Goal: Information Seeking & Learning: Learn about a topic

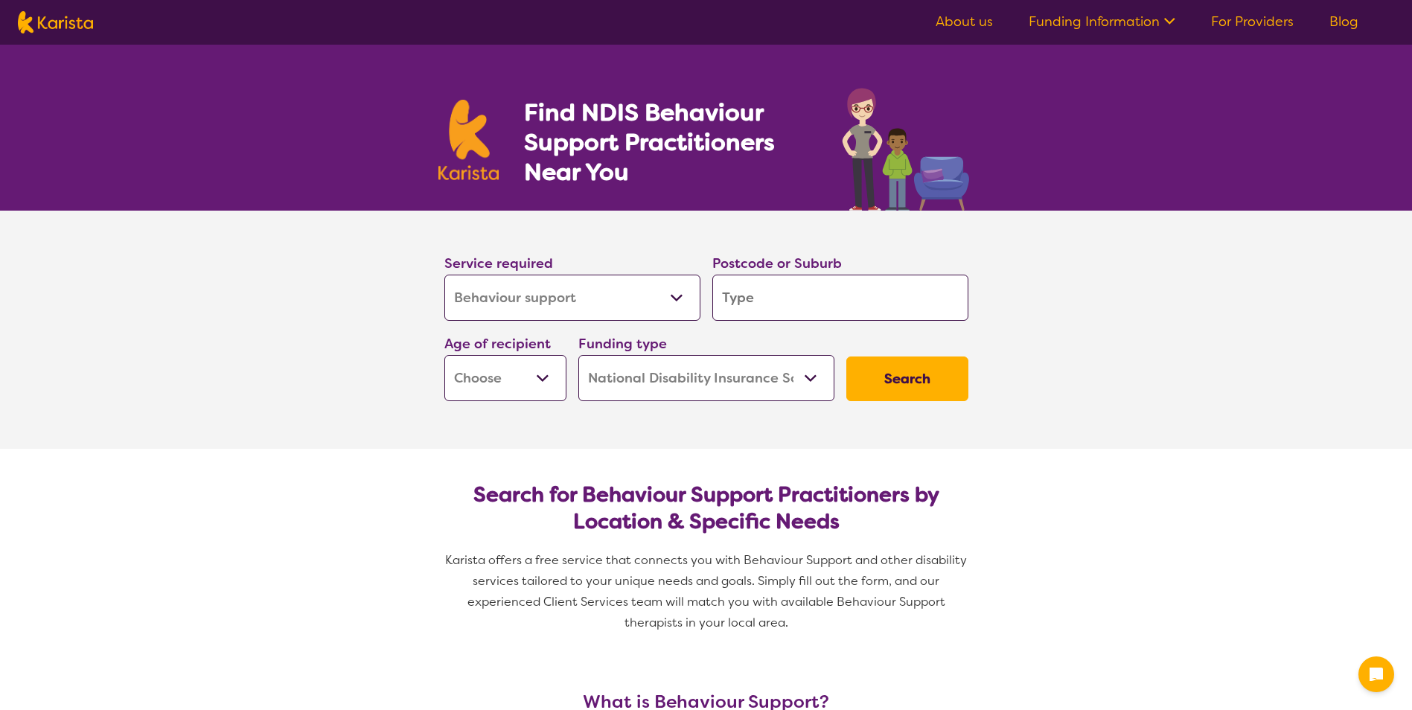
select select "Behaviour support"
select select "NDIS"
select select "Behaviour support"
select select "NDIS"
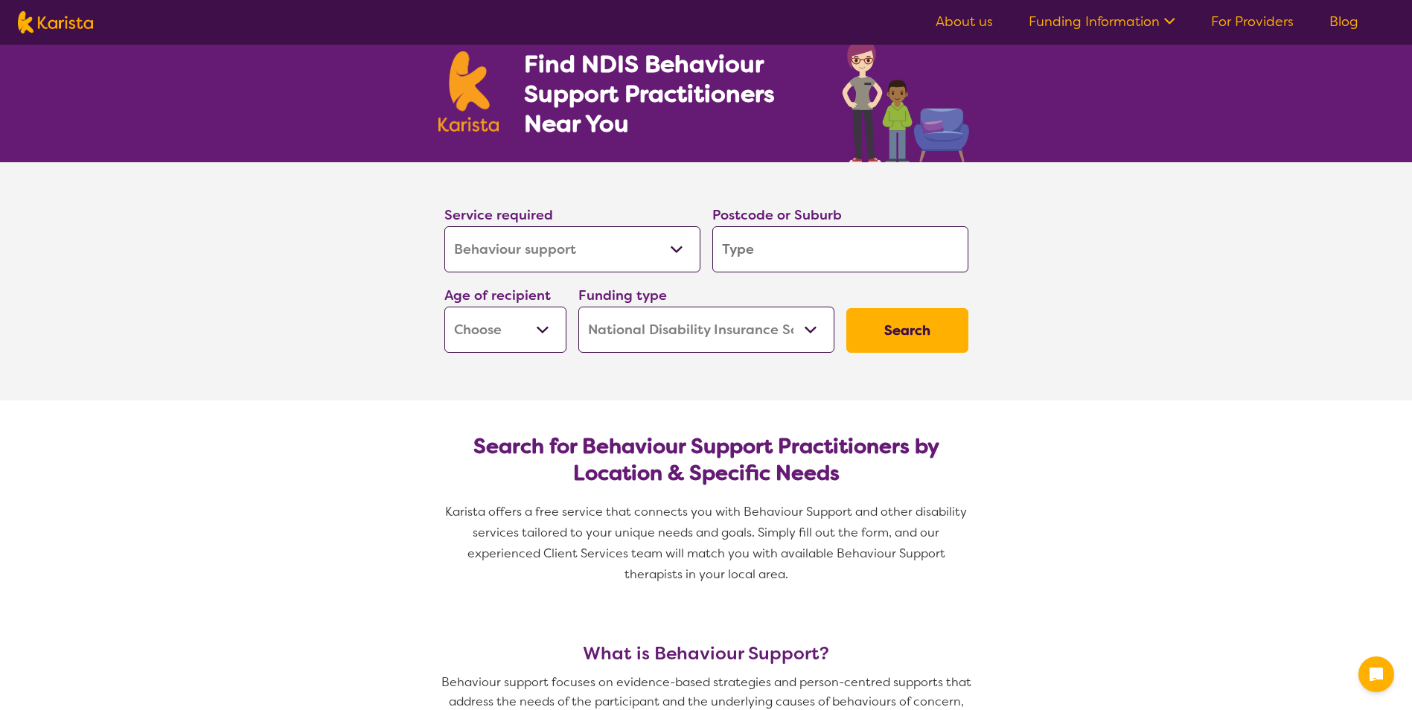
scroll to position [74, 0]
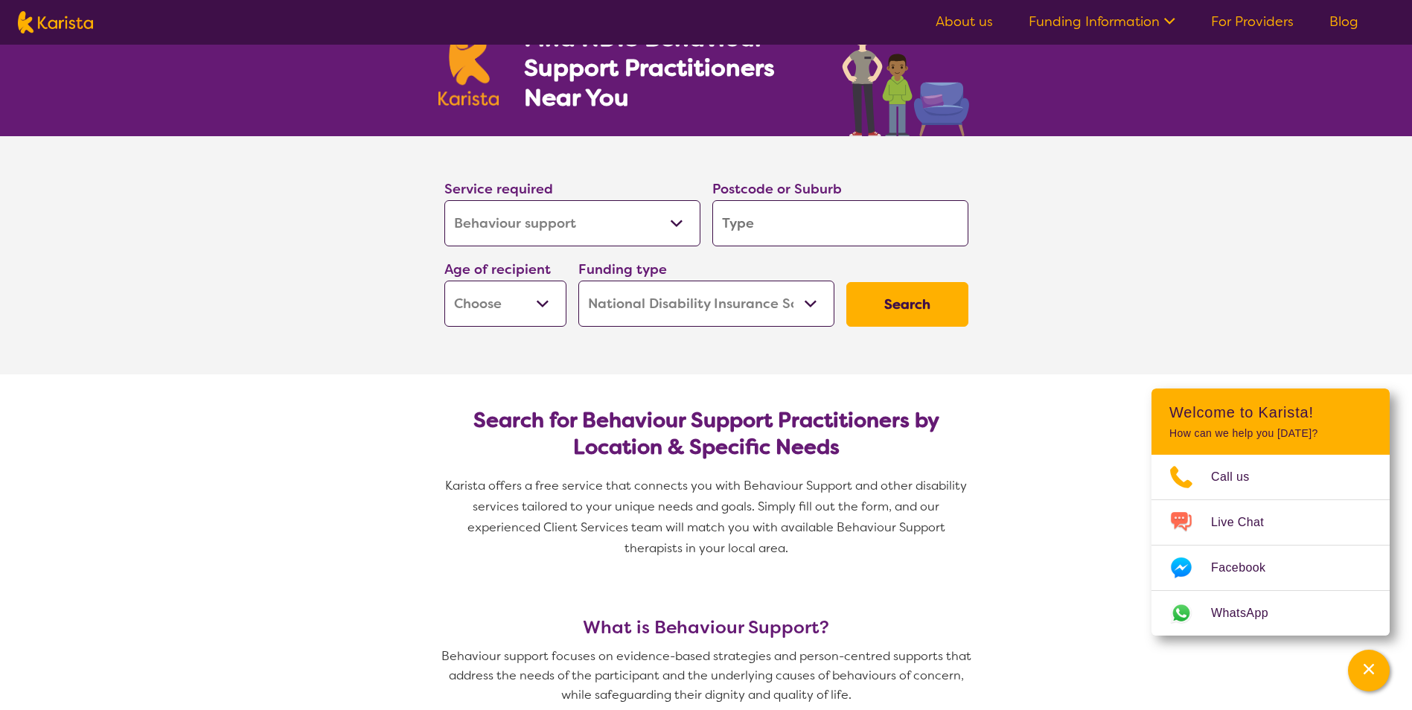
click at [698, 407] on h2 "Search for Behaviour Support Practitioners by Location & Specific Needs" at bounding box center [706, 434] width 500 height 54
click at [674, 224] on select "Allied Health Assistant Assessment (ADHD or Autism) Behaviour support Counselli…" at bounding box center [572, 223] width 256 height 46
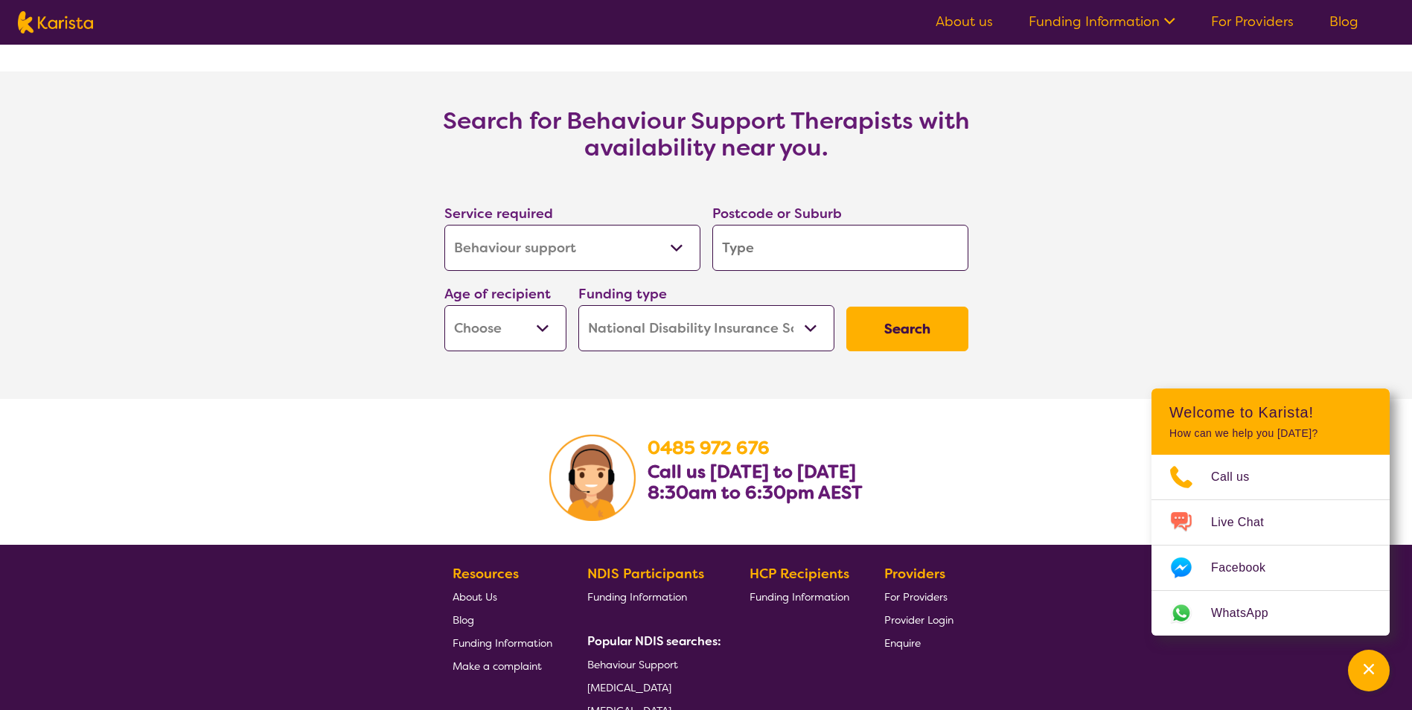
scroll to position [2233, 0]
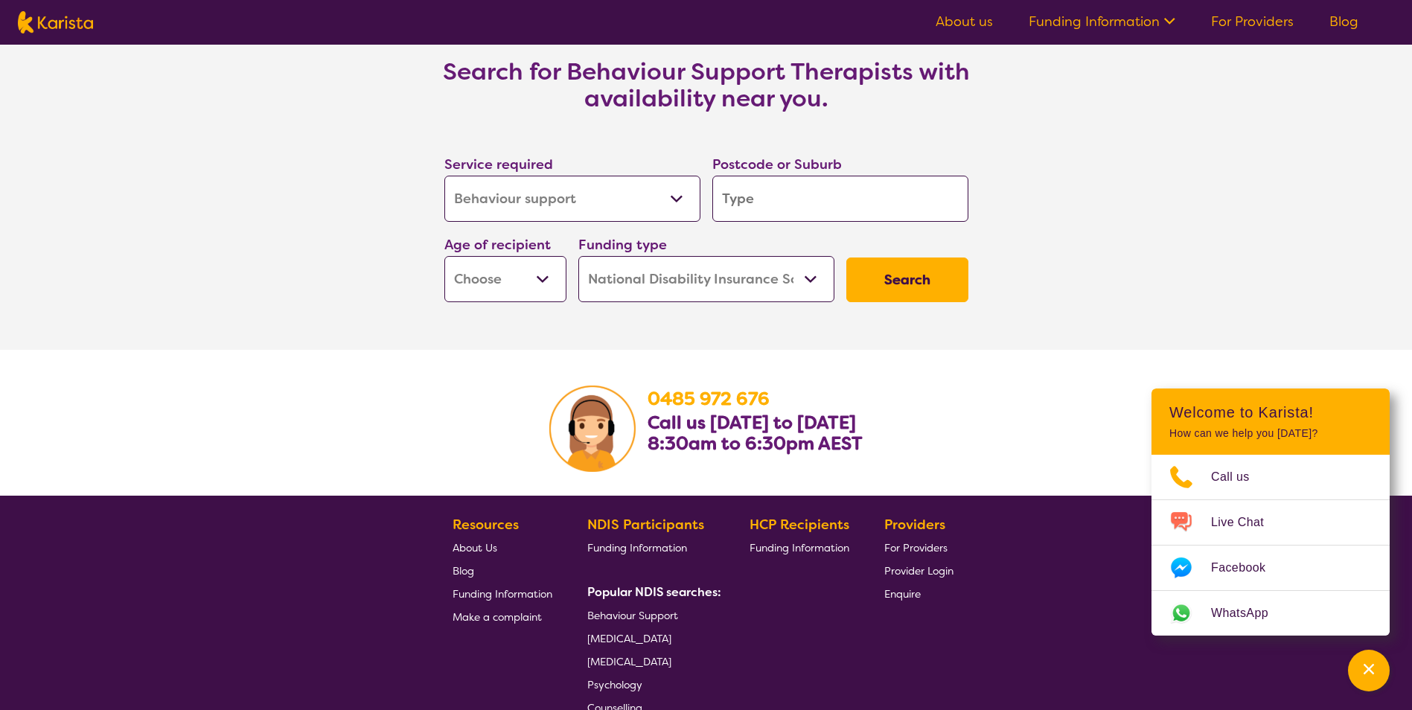
click at [1093, 25] on link "Funding Information" at bounding box center [1102, 22] width 147 height 18
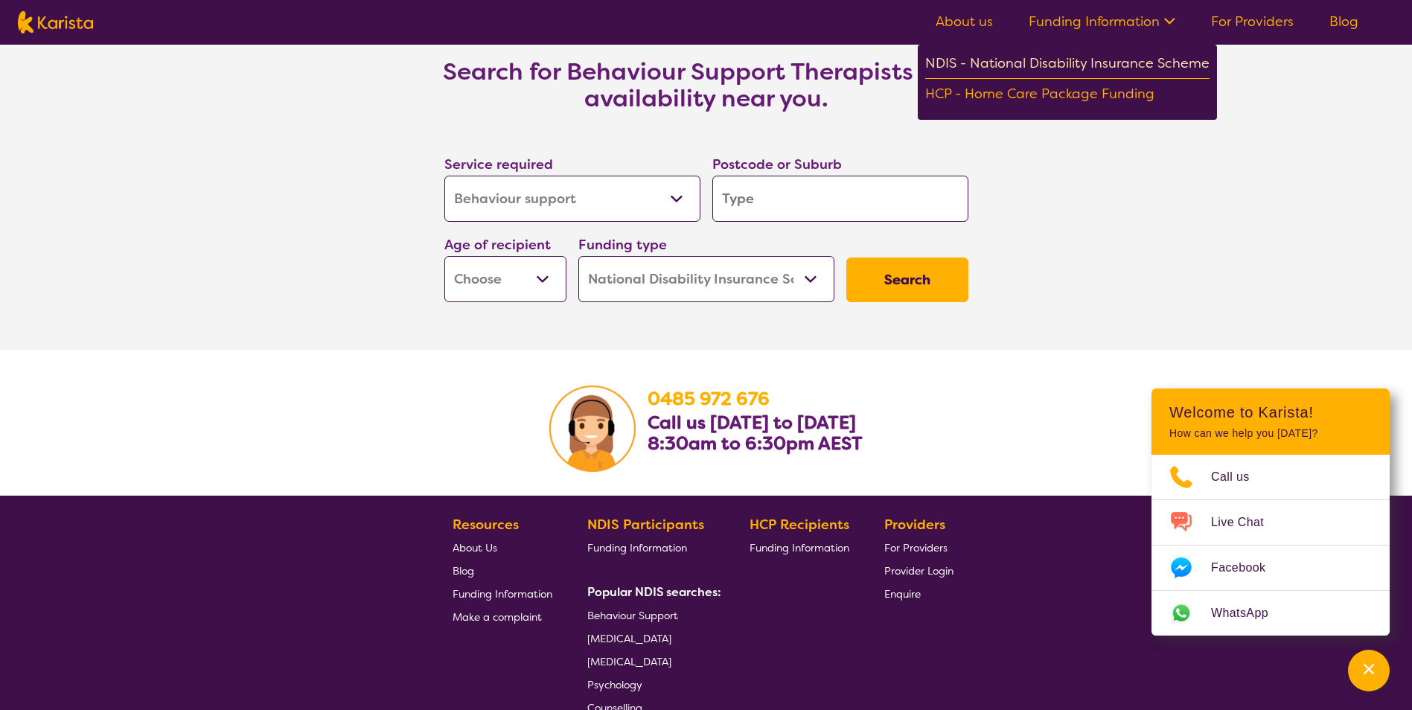
click at [1116, 62] on div "NDIS - National Disability Insurance Scheme" at bounding box center [1067, 65] width 284 height 27
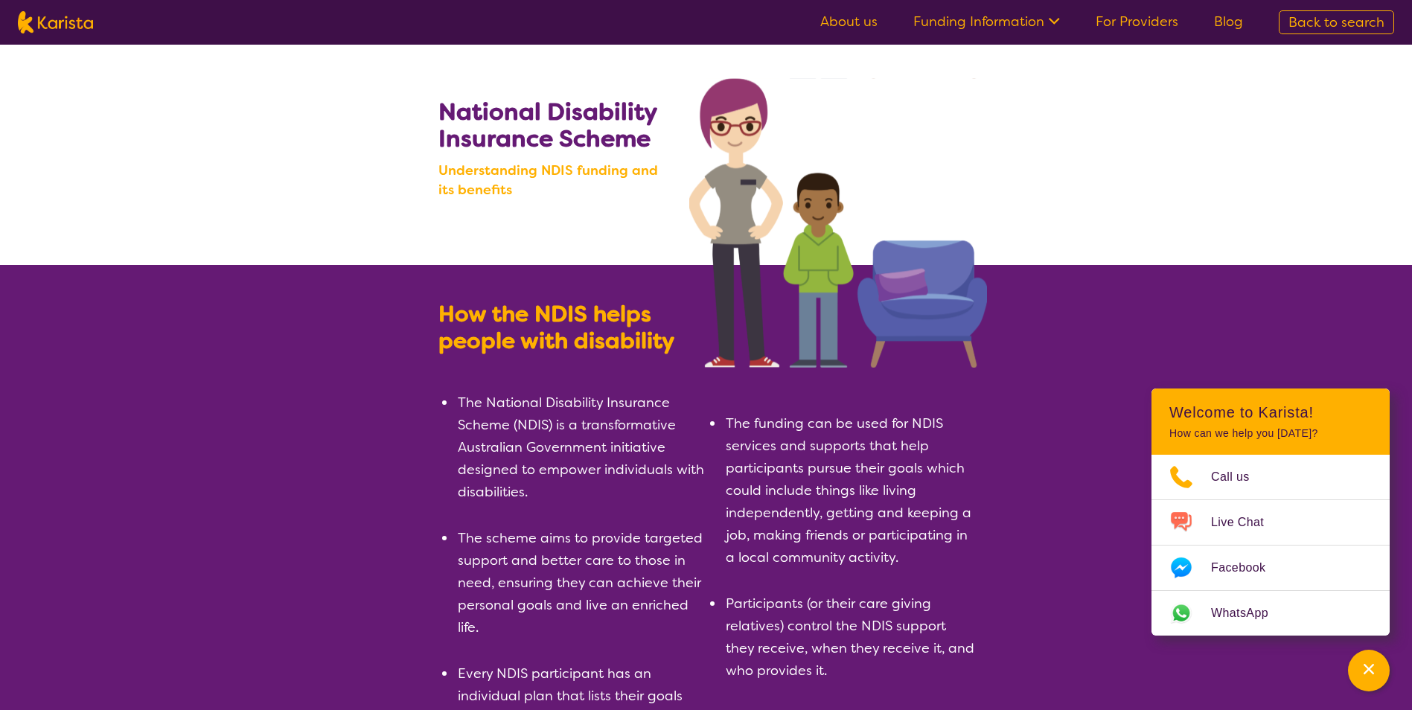
click at [852, 28] on link "About us" at bounding box center [848, 22] width 57 height 18
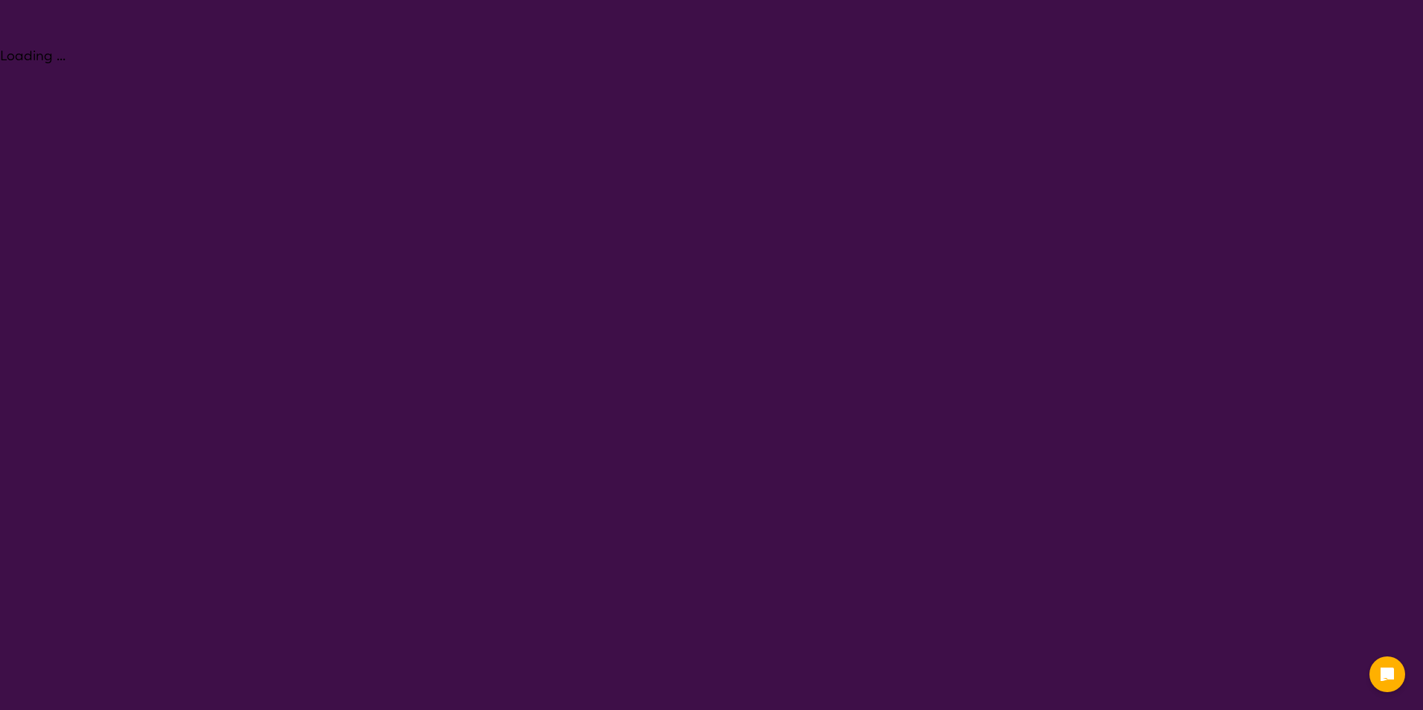
select select "Behaviour support"
select select "NDIS"
select select "Behaviour support"
select select "NDIS"
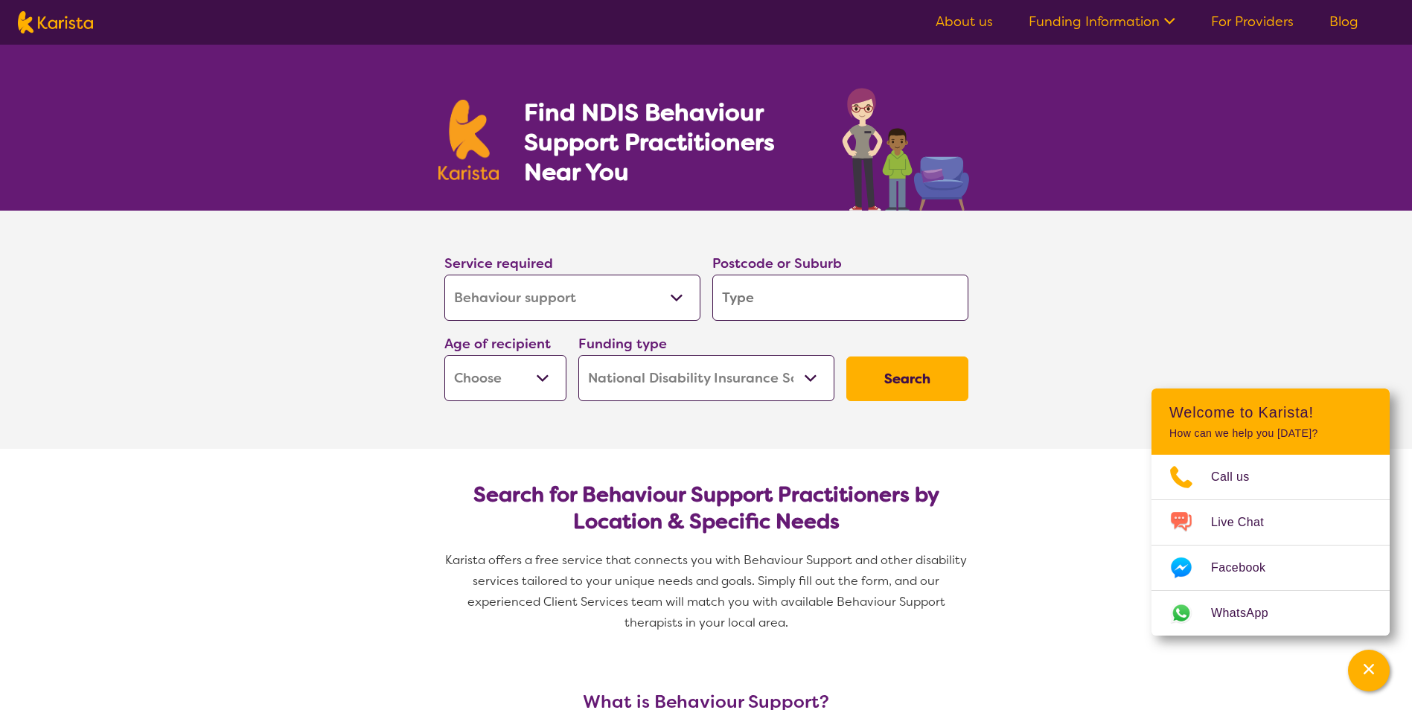
click at [611, 289] on select "Allied Health Assistant Assessment (ADHD or Autism) Behaviour support Counselli…" at bounding box center [572, 298] width 256 height 46
select select "Assessment ([MEDICAL_DATA] or [MEDICAL_DATA])"
click at [444, 275] on select "Allied Health Assistant Assessment (ADHD or Autism) Behaviour support Counselli…" at bounding box center [572, 298] width 256 height 46
select select "Assessment ([MEDICAL_DATA] or [MEDICAL_DATA])"
click at [832, 293] on input "search" at bounding box center [840, 298] width 256 height 46
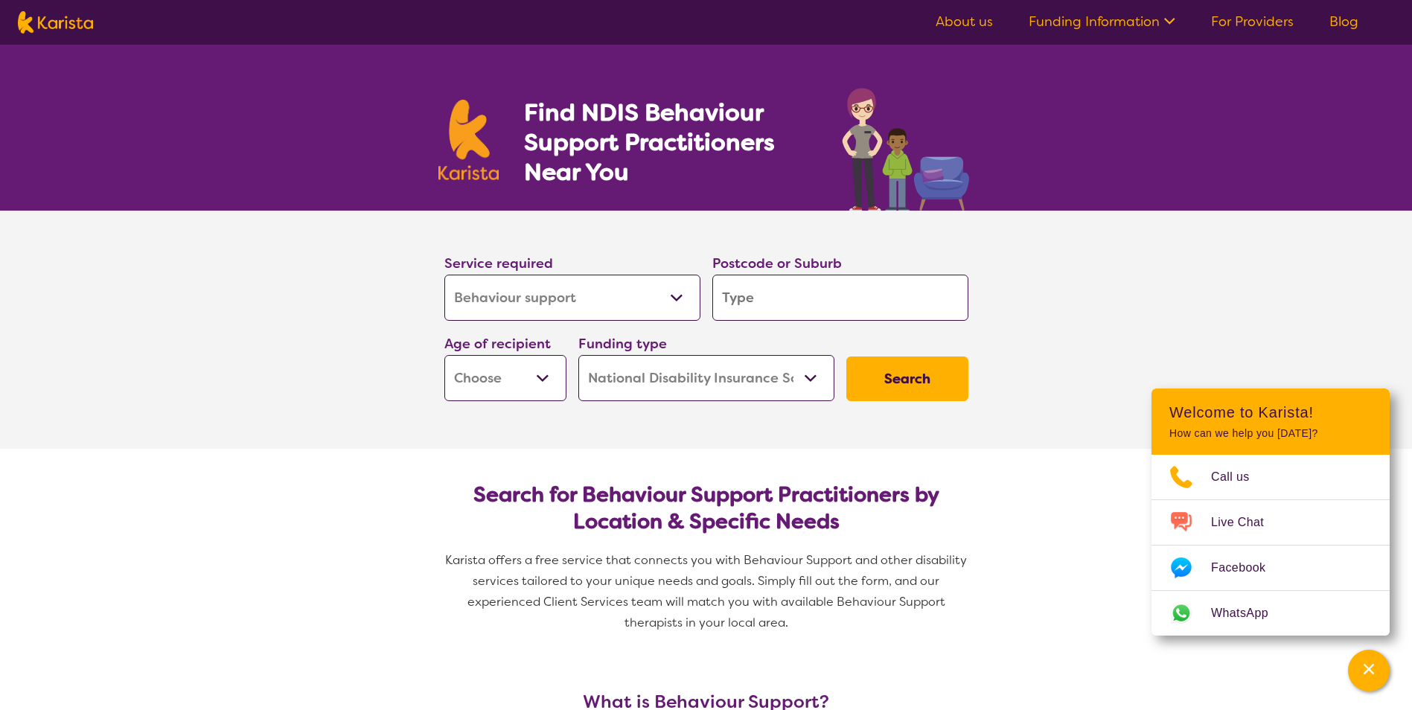
type input "6"
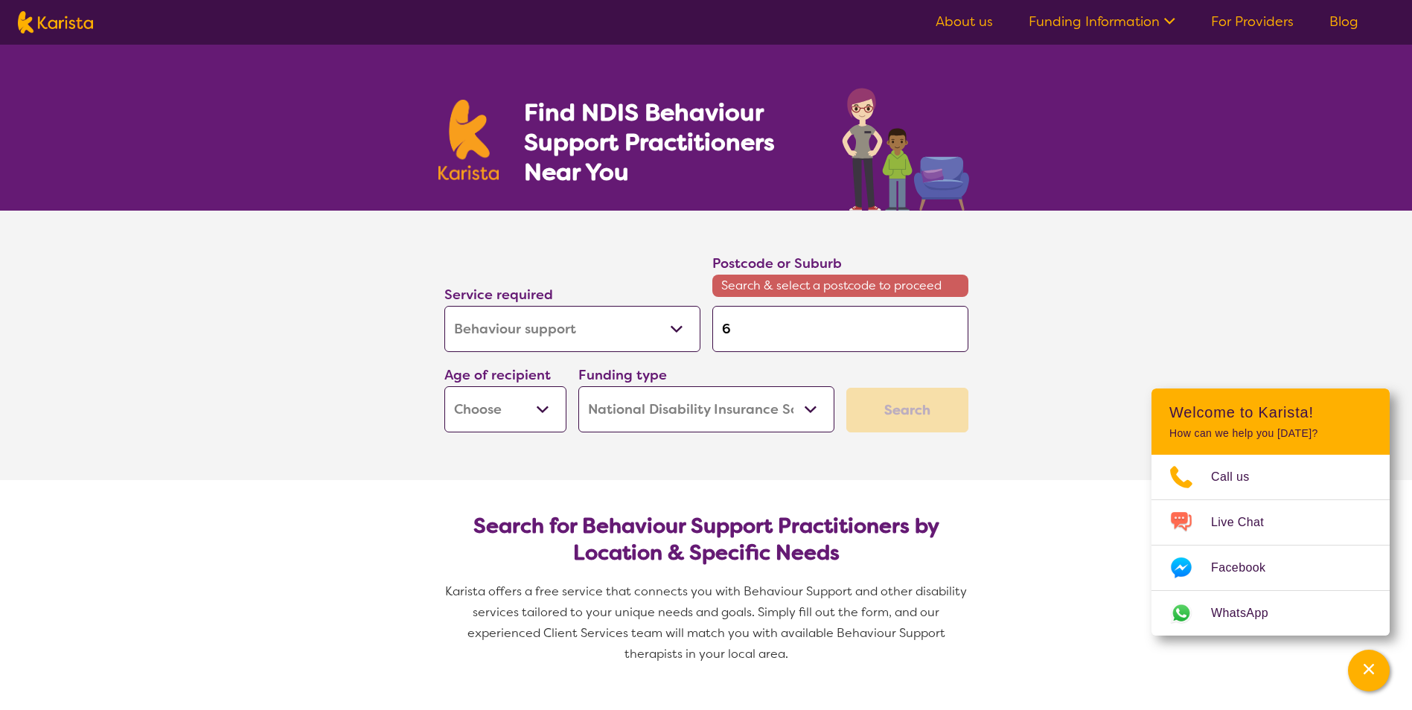
type input "60"
type input "601"
type input "6014"
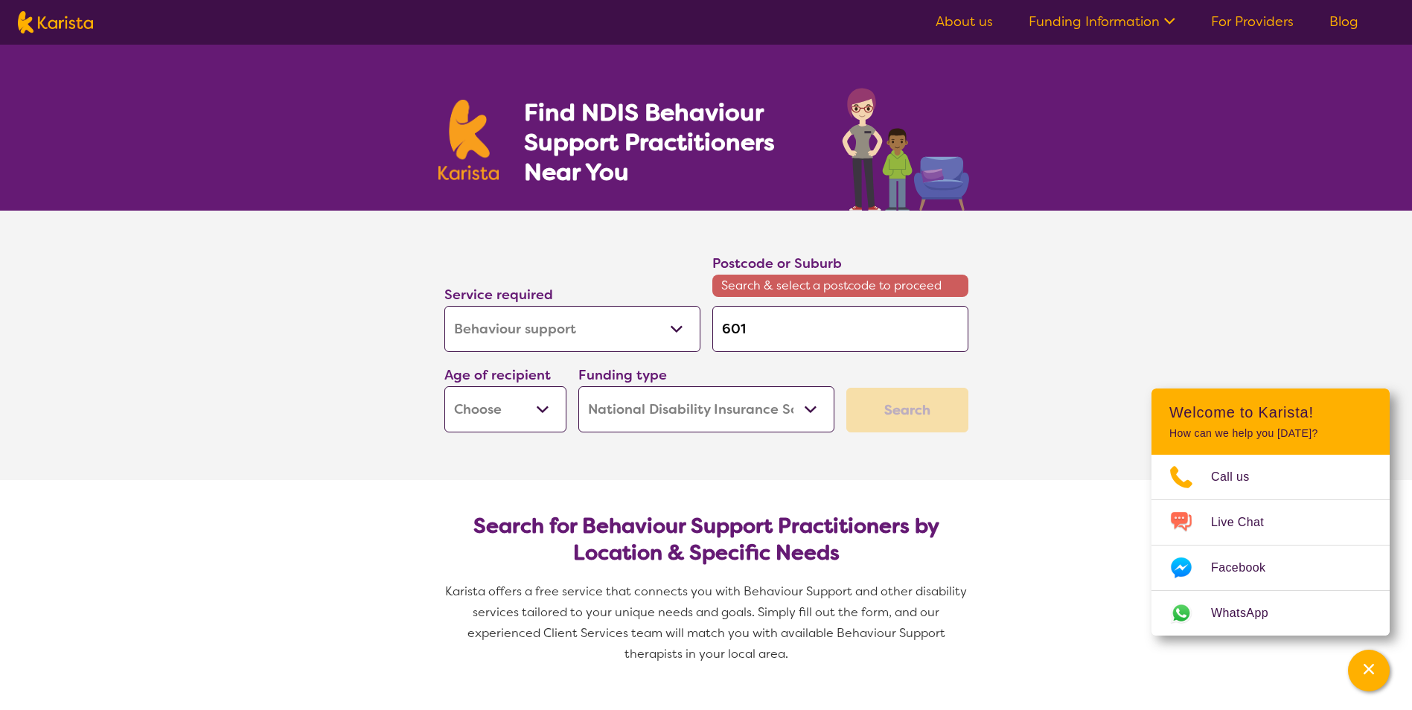
type input "6014"
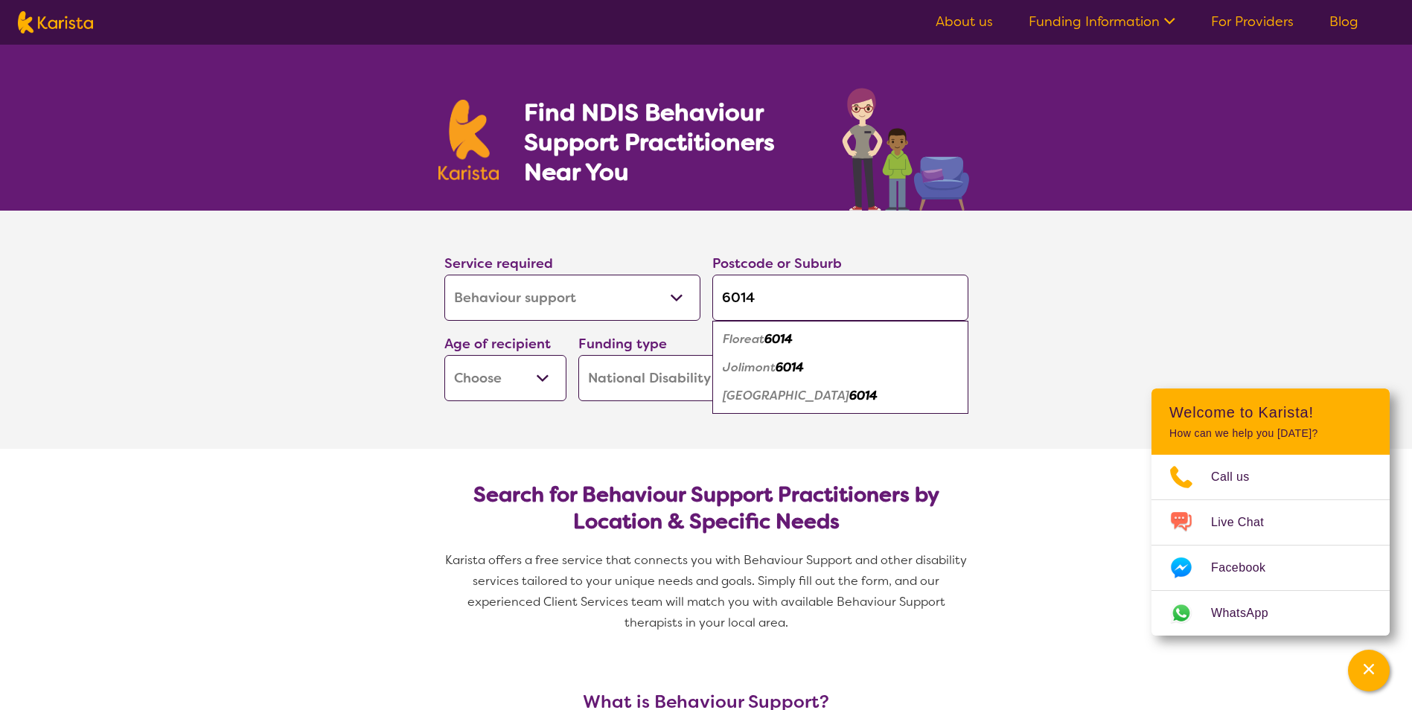
type input "6014"
click at [849, 395] on em "6014" at bounding box center [863, 396] width 28 height 16
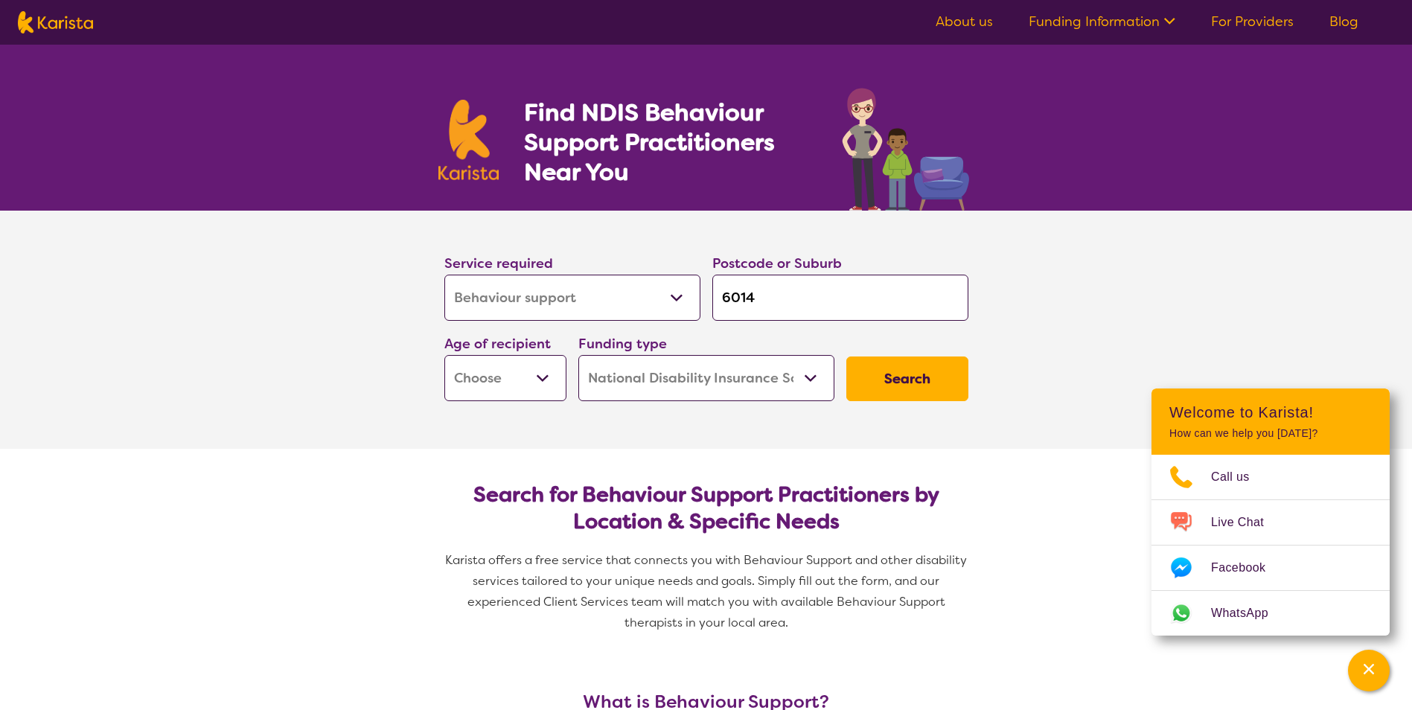
click at [544, 381] on select "Early Childhood - 0 to 9 Child - 10 to 11 Adolescent - 12 to 17 Adult - 18 to 6…" at bounding box center [505, 378] width 122 height 46
select select "AS"
click at [444, 355] on select "Early Childhood - 0 to 9 Child - 10 to 11 Adolescent - 12 to 17 Adult - 18 to 6…" at bounding box center [505, 378] width 122 height 46
select select "AS"
click at [815, 375] on select "Home Care Package (HCP) National Disability Insurance Scheme (NDIS) I don't know" at bounding box center [706, 378] width 256 height 46
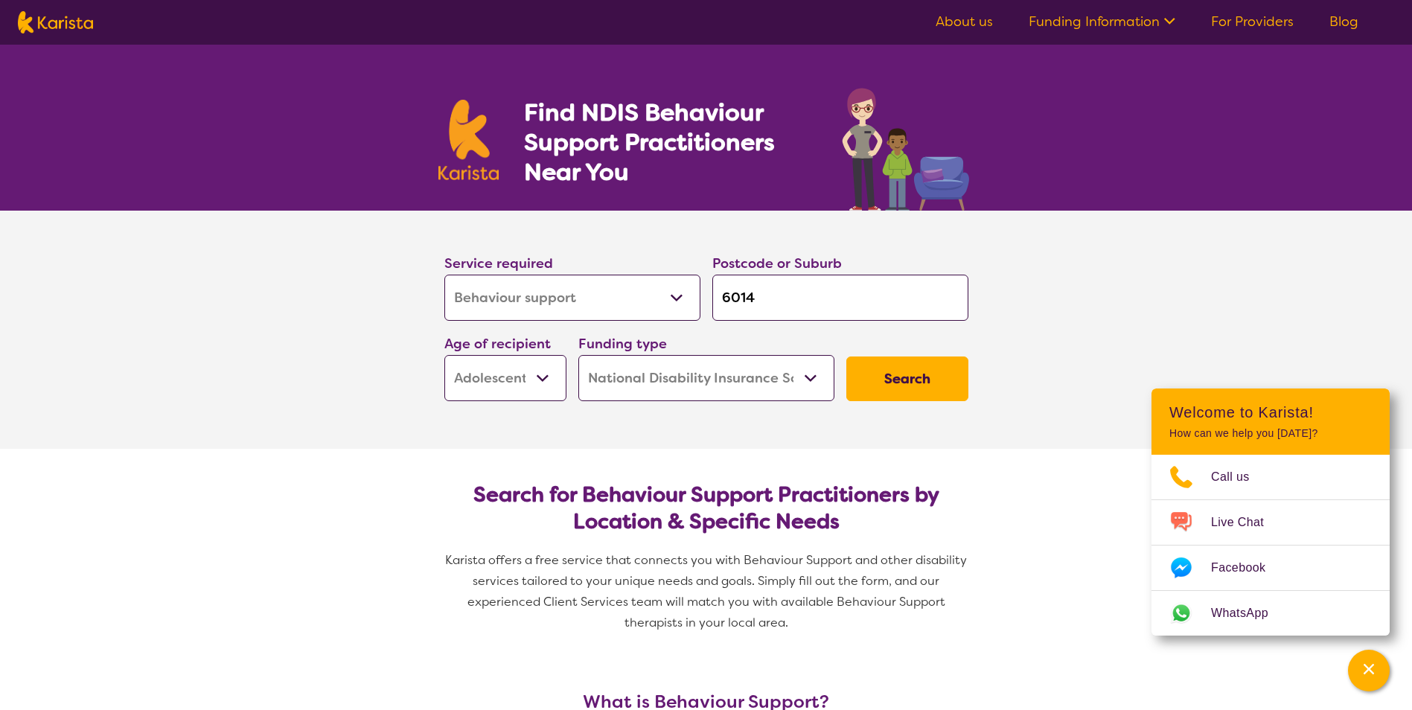
select select "i-don-t-know"
click at [578, 355] on select "Home Care Package (HCP) National Disability Insurance Scheme (NDIS) I don't know" at bounding box center [706, 378] width 256 height 46
select select "i-don-t-know"
click at [948, 378] on button "Search" at bounding box center [907, 379] width 122 height 45
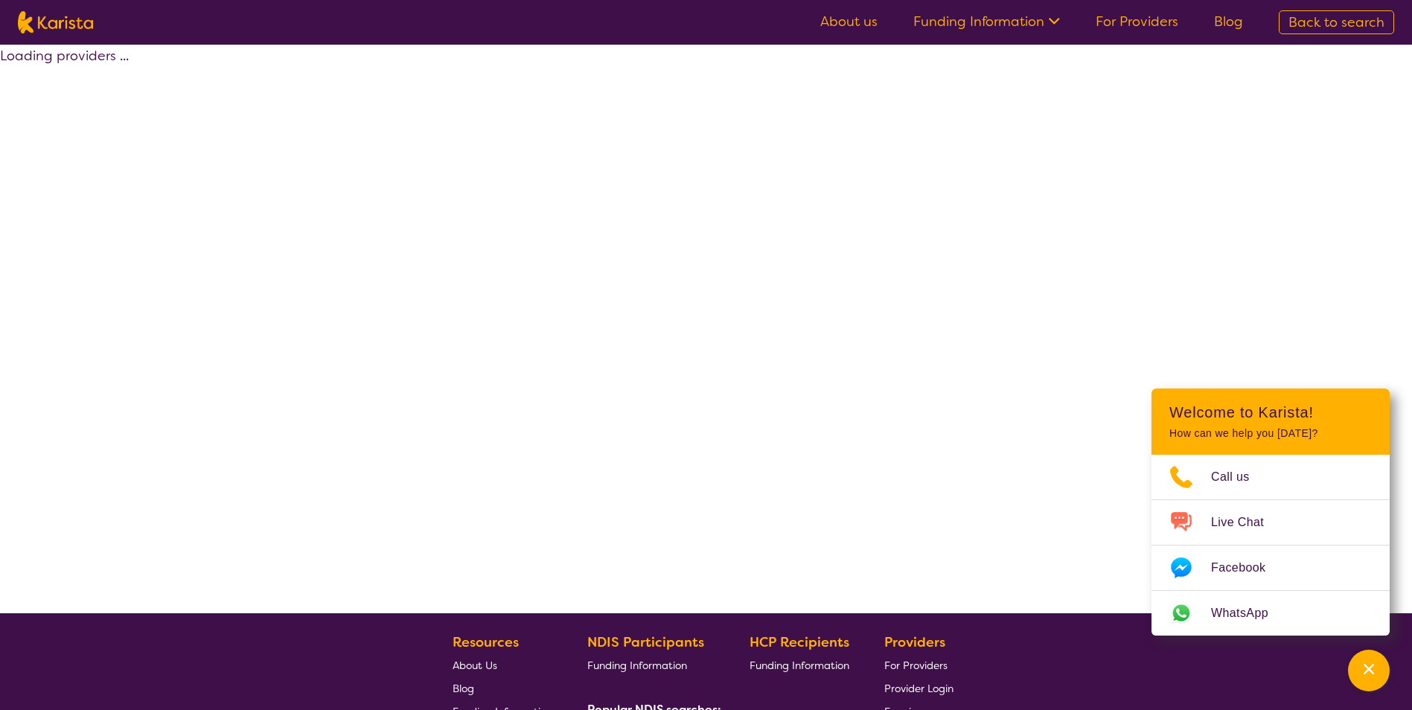
select select "Assessment ([MEDICAL_DATA] or [MEDICAL_DATA])"
select select "AS"
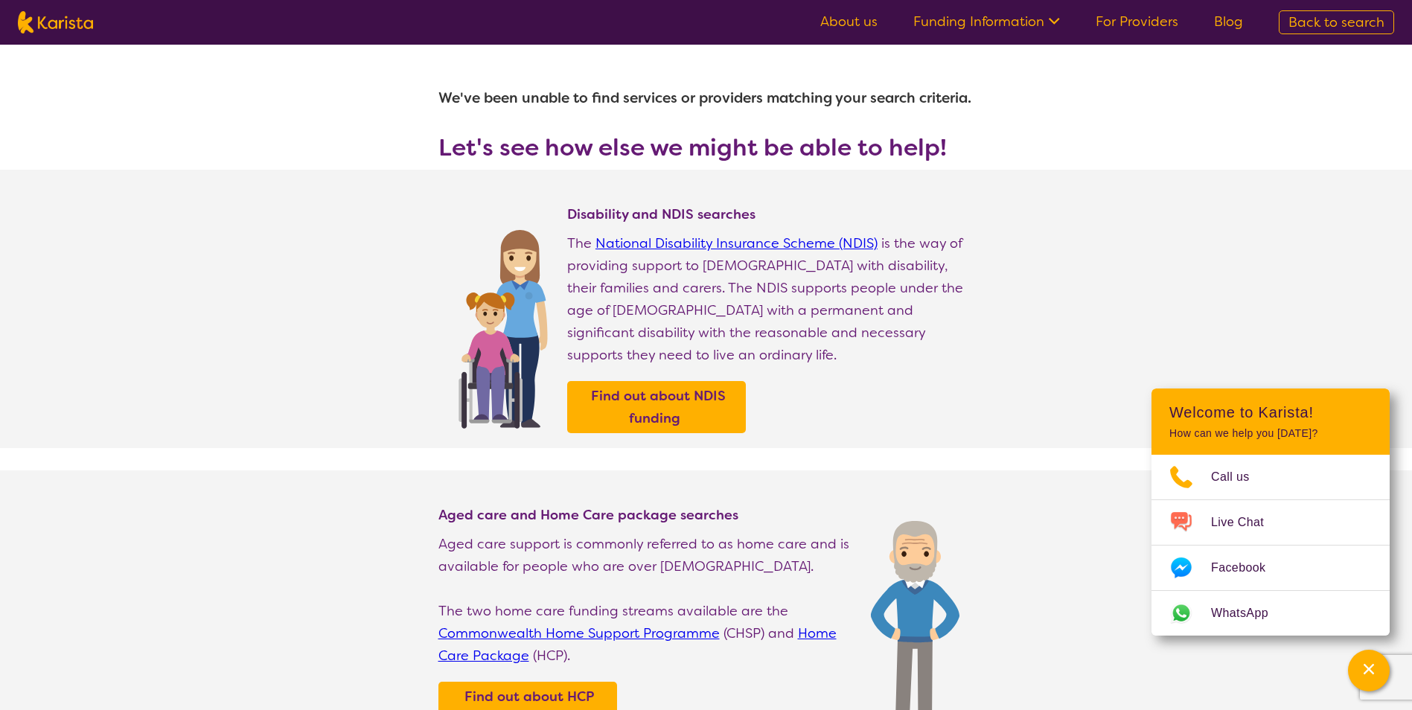
click at [1054, 22] on icon at bounding box center [1052, 20] width 16 height 16
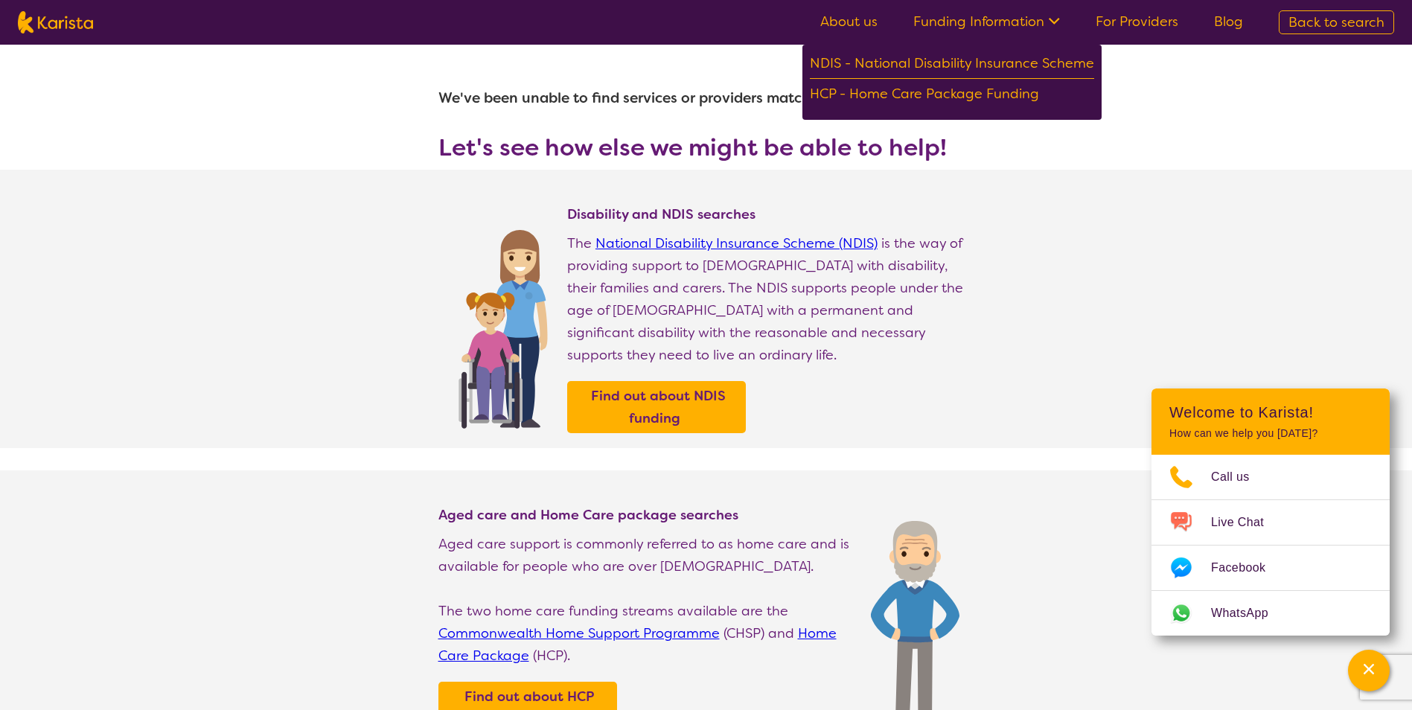
click at [836, 22] on link "About us" at bounding box center [848, 22] width 57 height 18
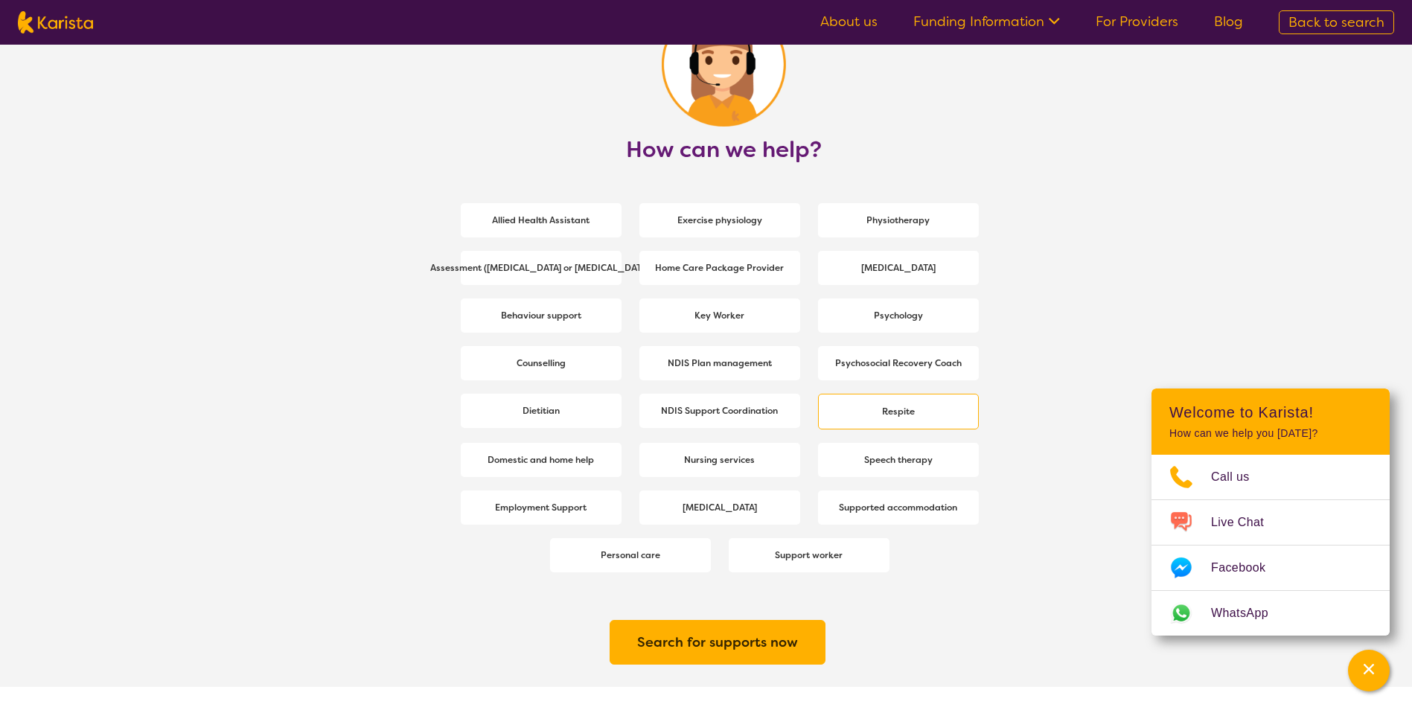
scroll to position [1936, 0]
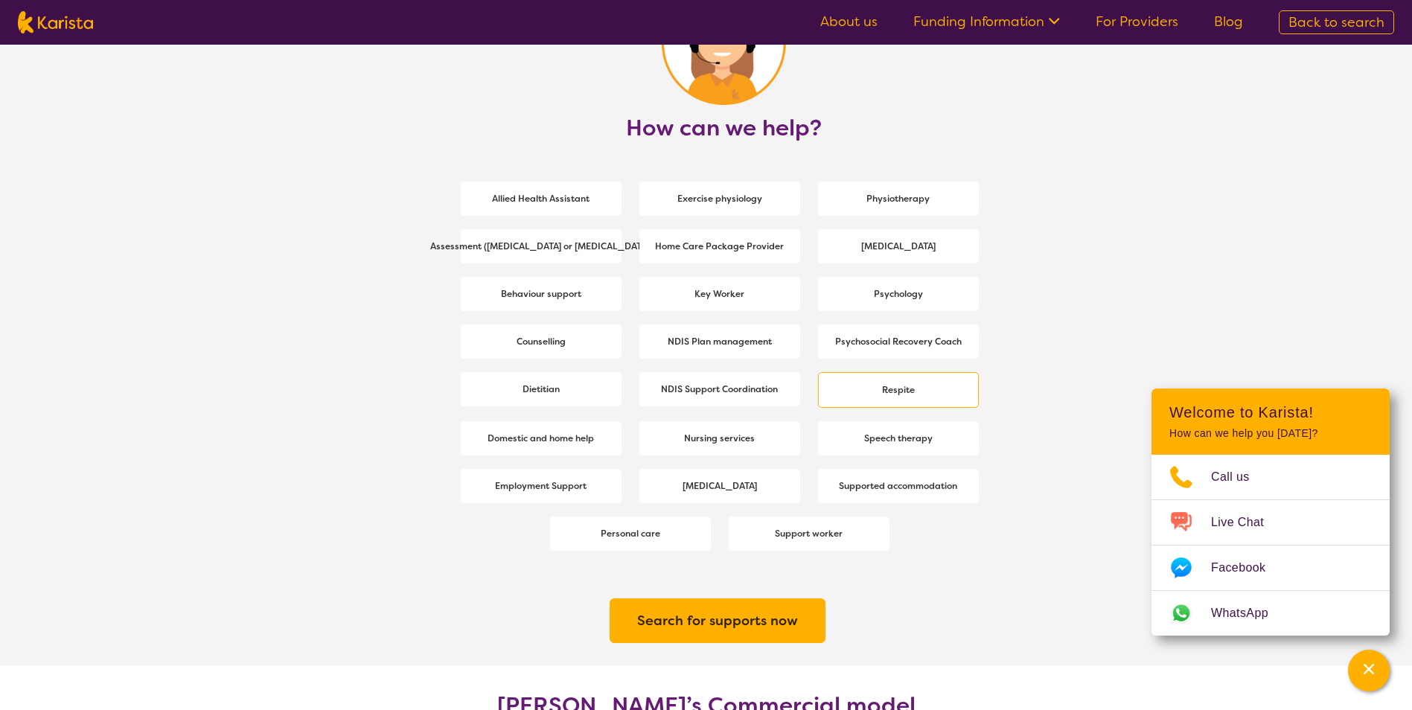
click at [908, 384] on b "Respite" at bounding box center [898, 390] width 33 height 12
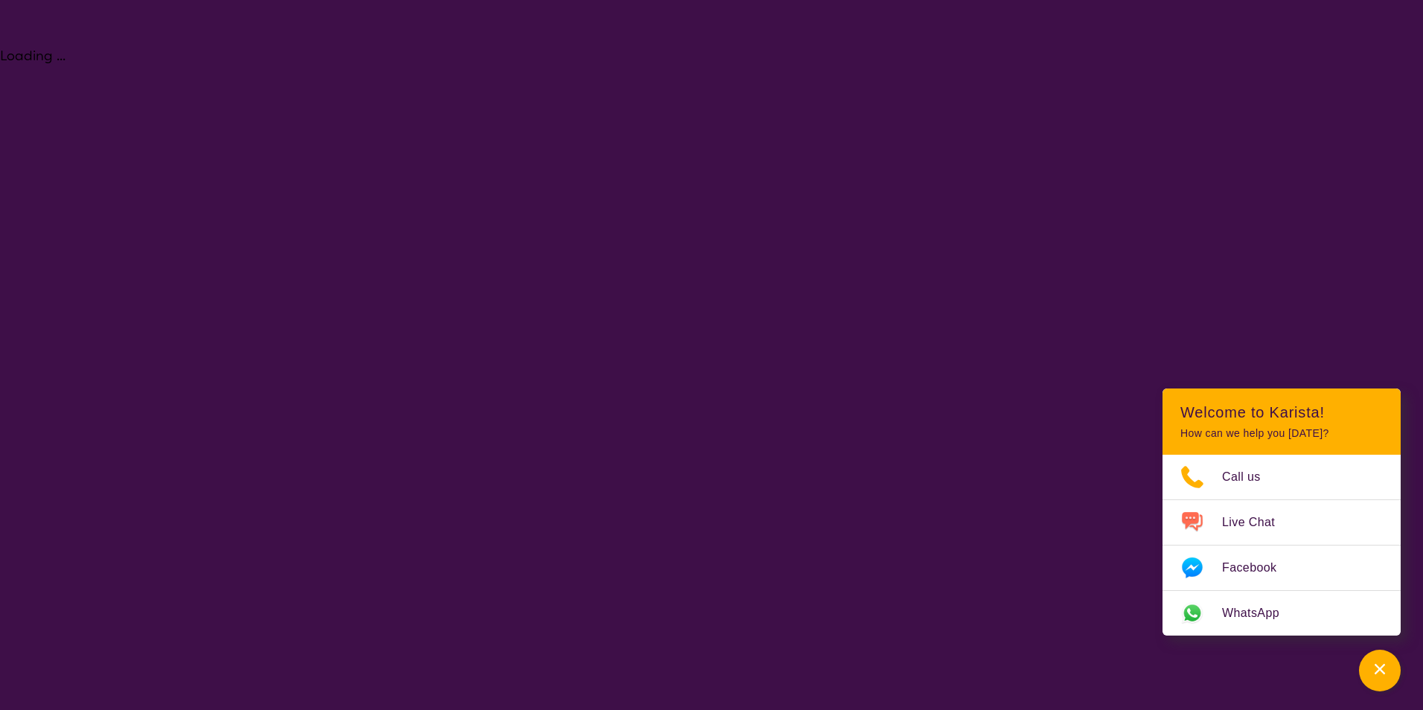
select select "Respite"
select select "AS"
select select "NDIS"
select select "Respite"
select select "AS"
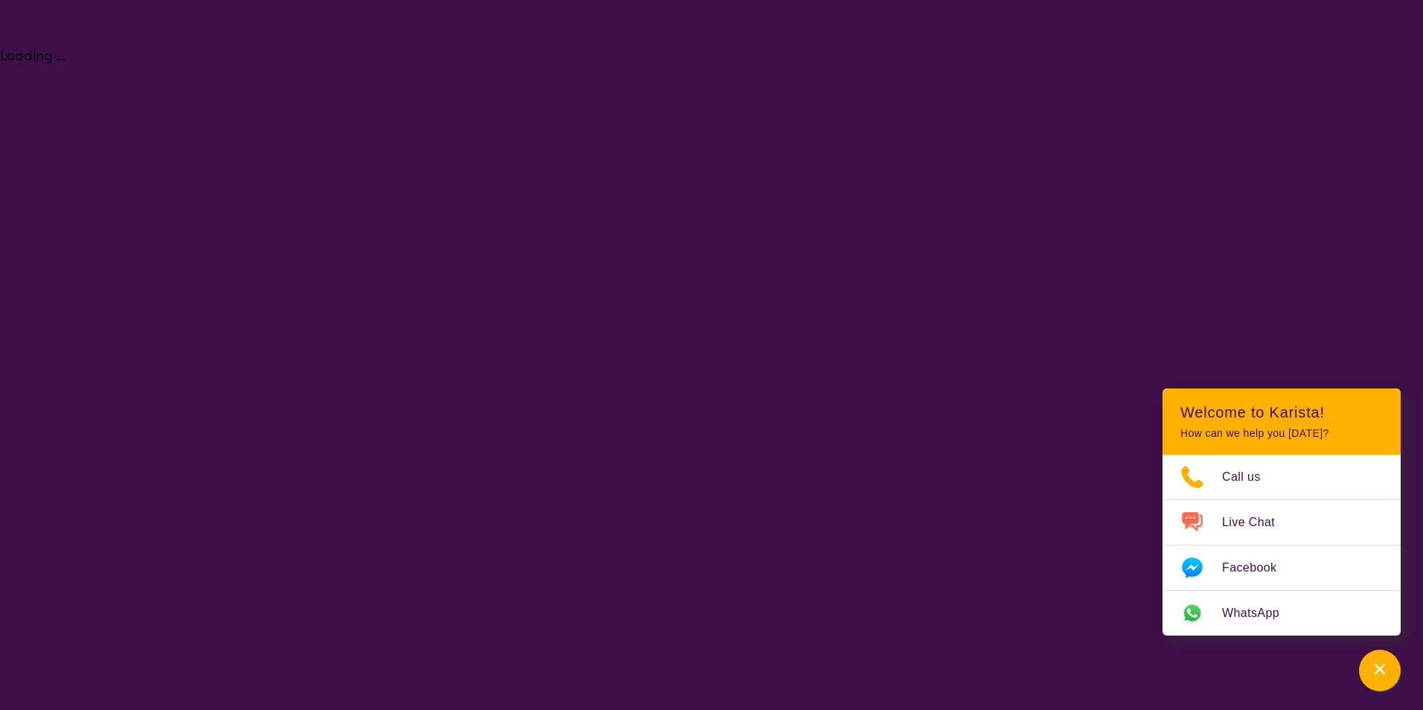
select select "NDIS"
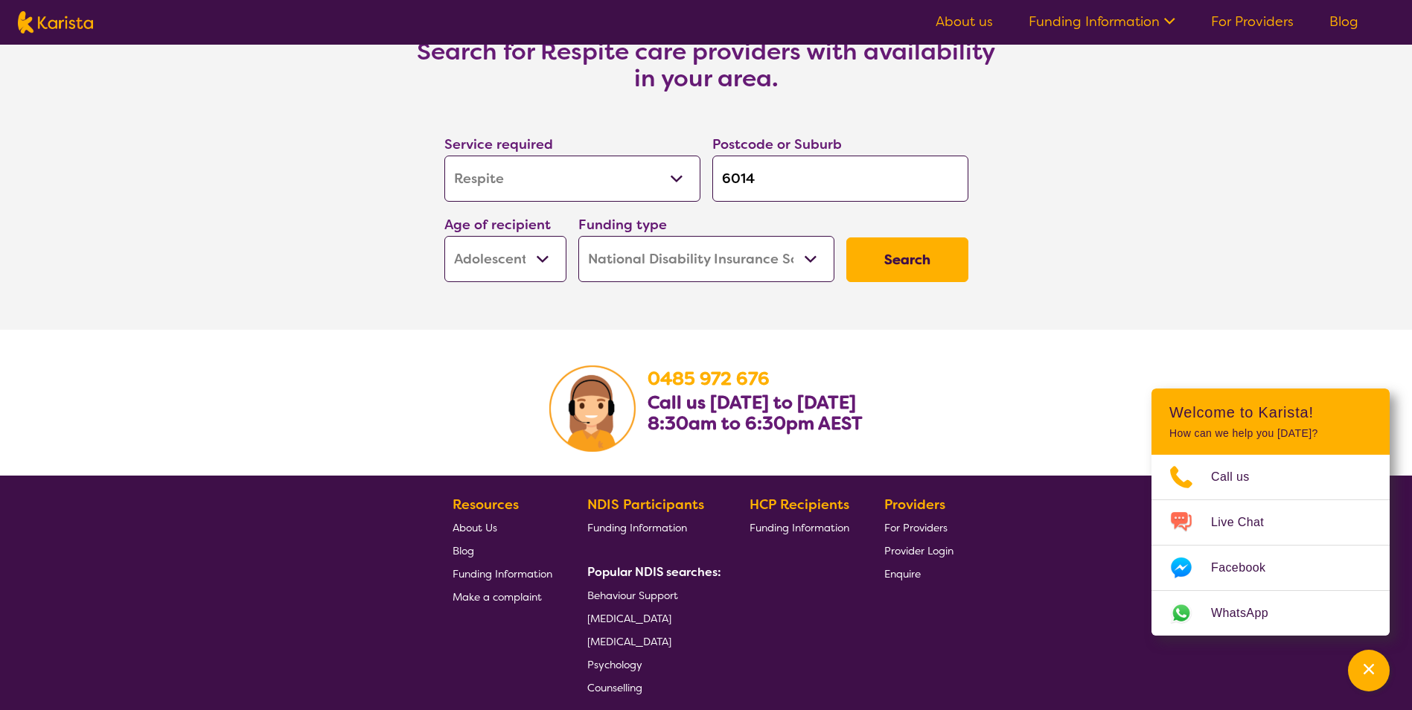
scroll to position [2010, 0]
